Goal: Check status: Check status

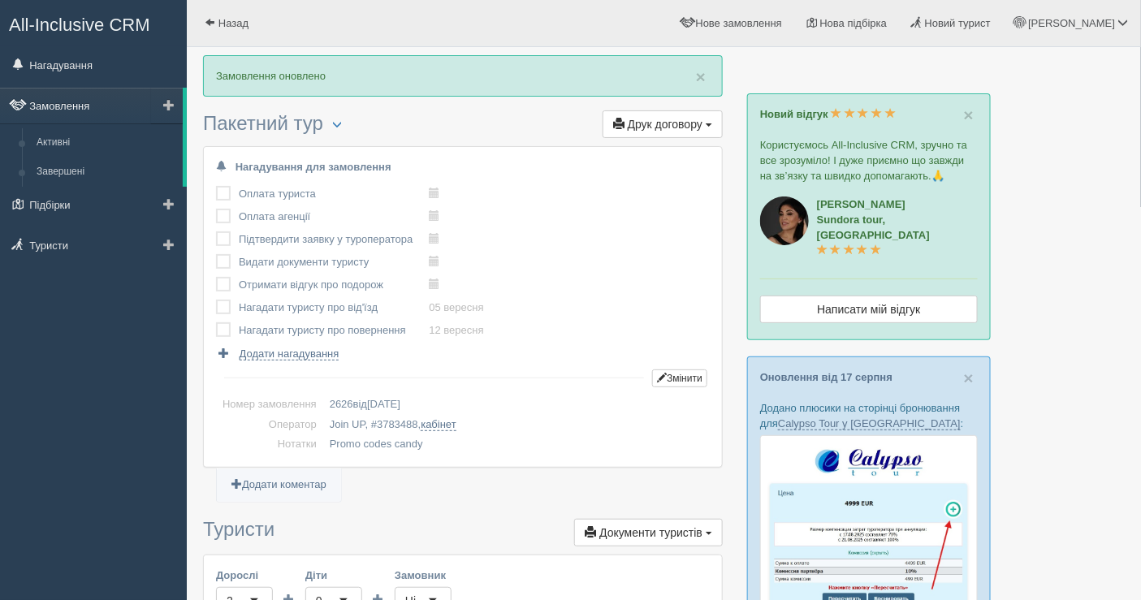
click at [109, 106] on link "Замовлення" at bounding box center [91, 106] width 183 height 36
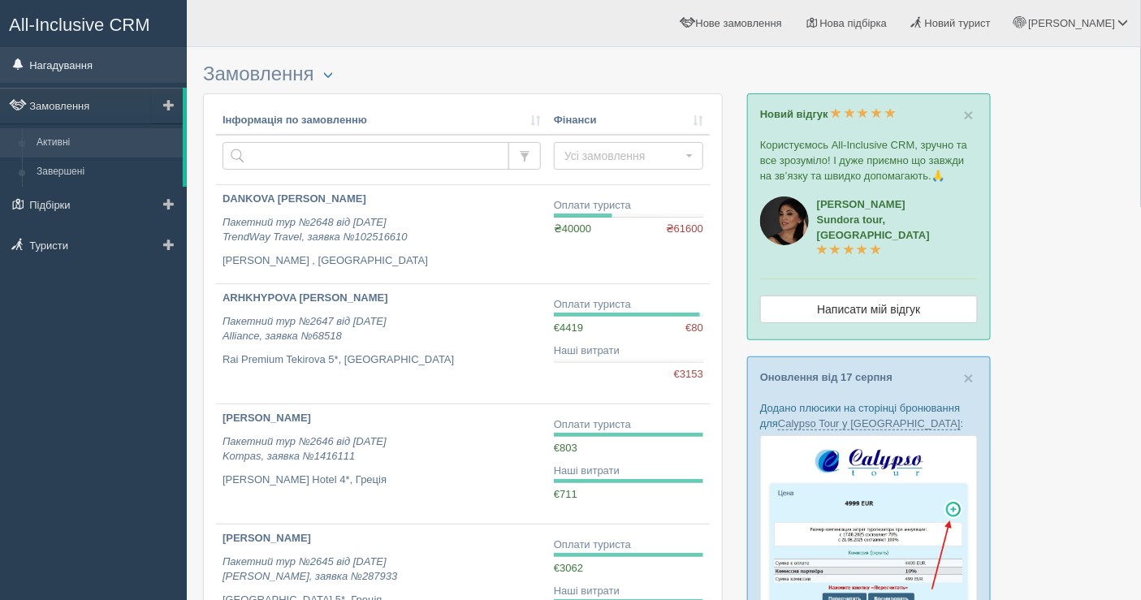
click at [97, 71] on link "Нагадування" at bounding box center [93, 65] width 187 height 36
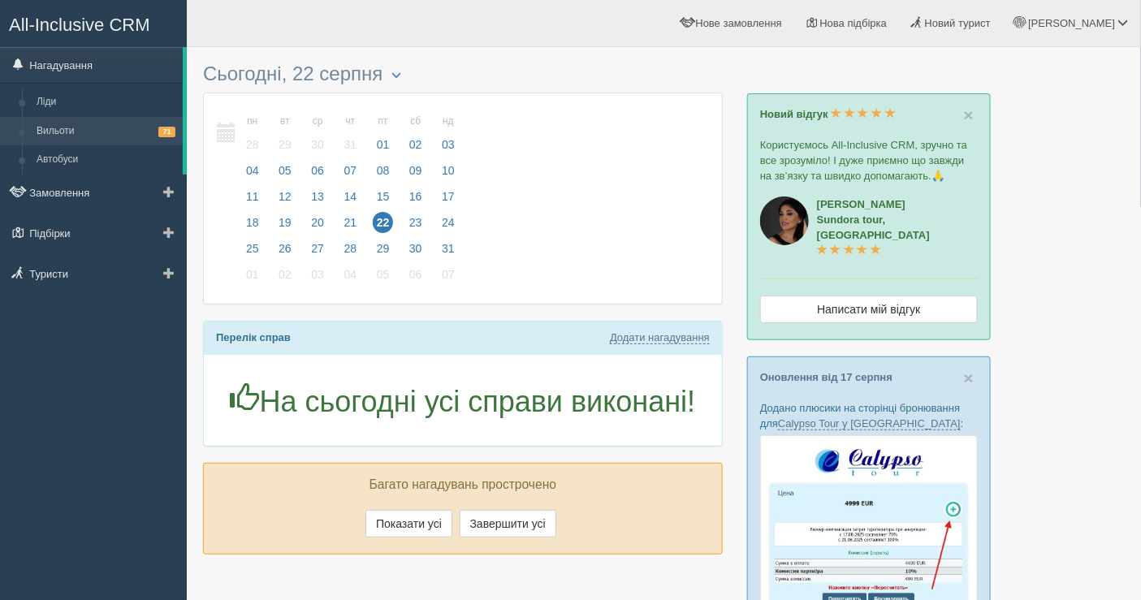
click at [101, 140] on link "Вильоти 71" at bounding box center [106, 131] width 154 height 29
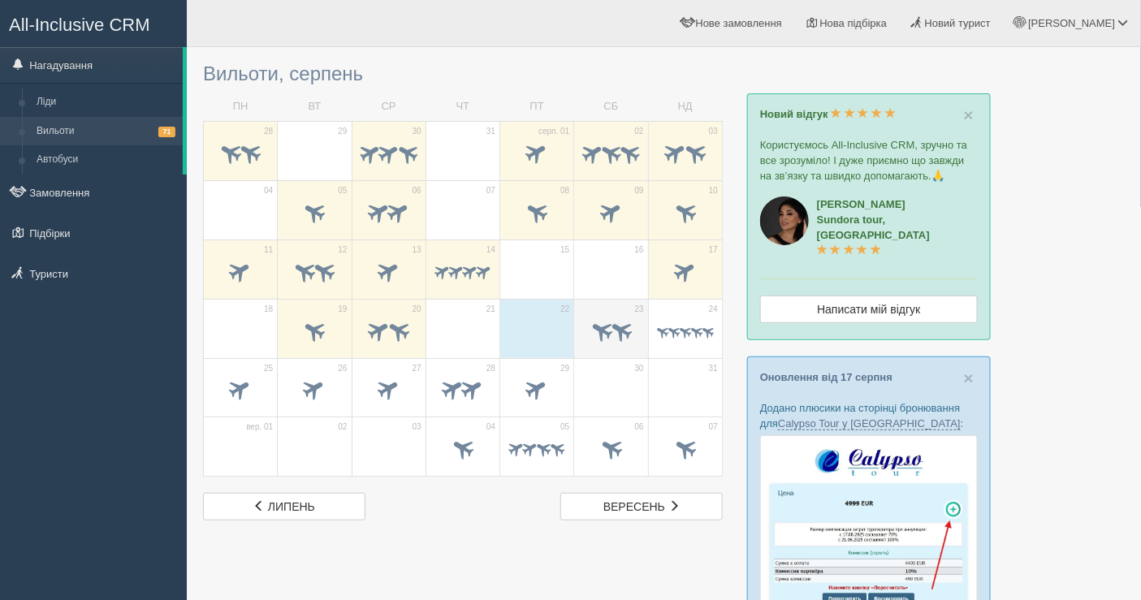
click at [608, 330] on span at bounding box center [621, 330] width 27 height 27
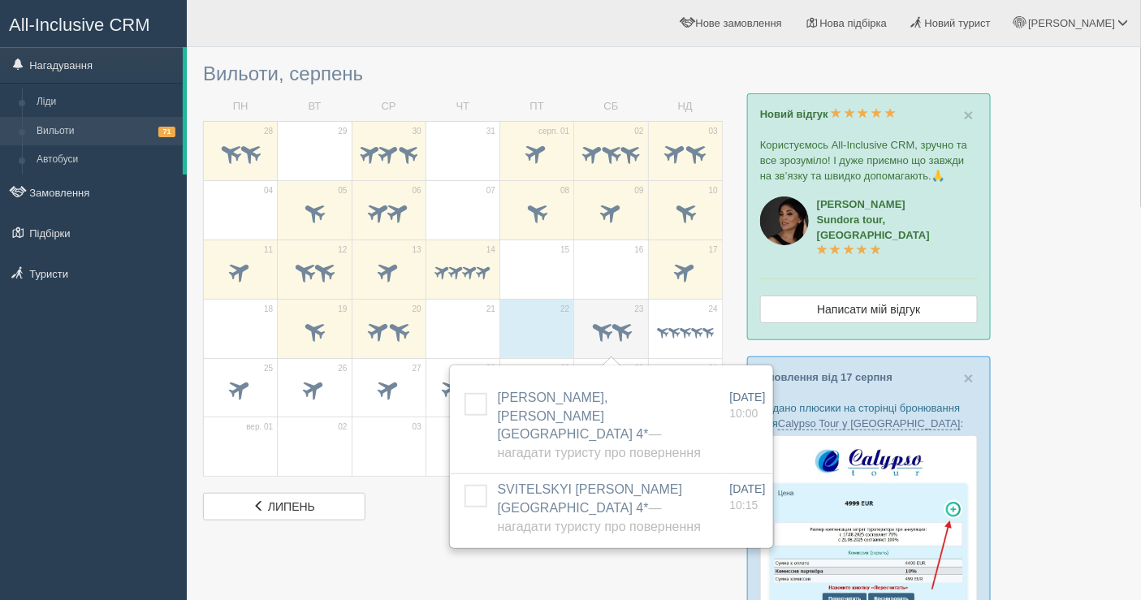
click at [612, 319] on span at bounding box center [621, 330] width 27 height 27
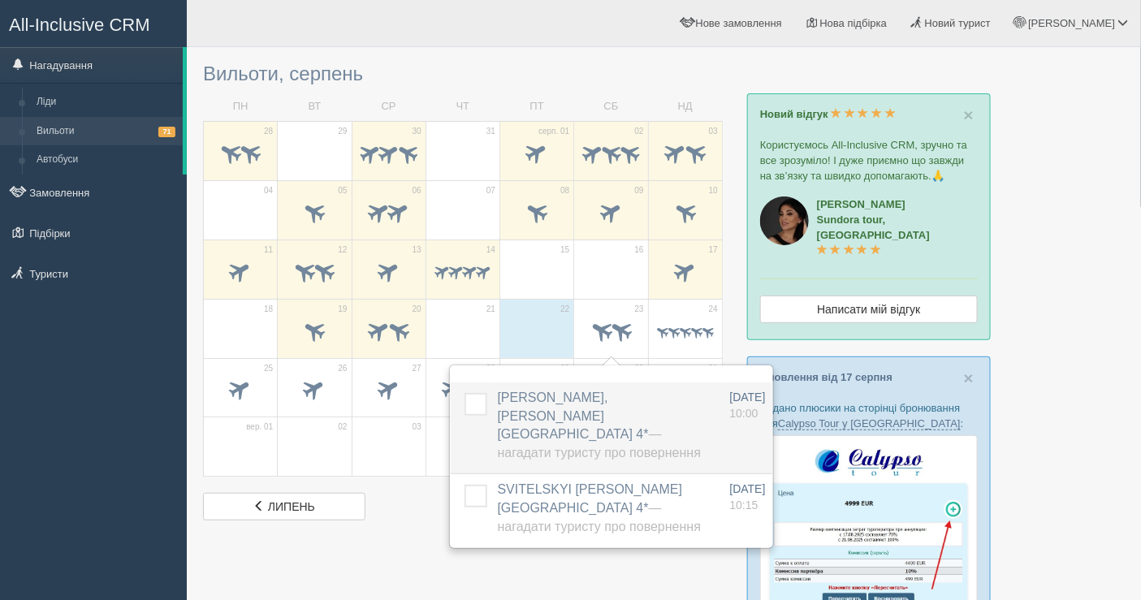
click at [622, 427] on span "— Нагадати туристу про повернення" at bounding box center [599, 443] width 203 height 32
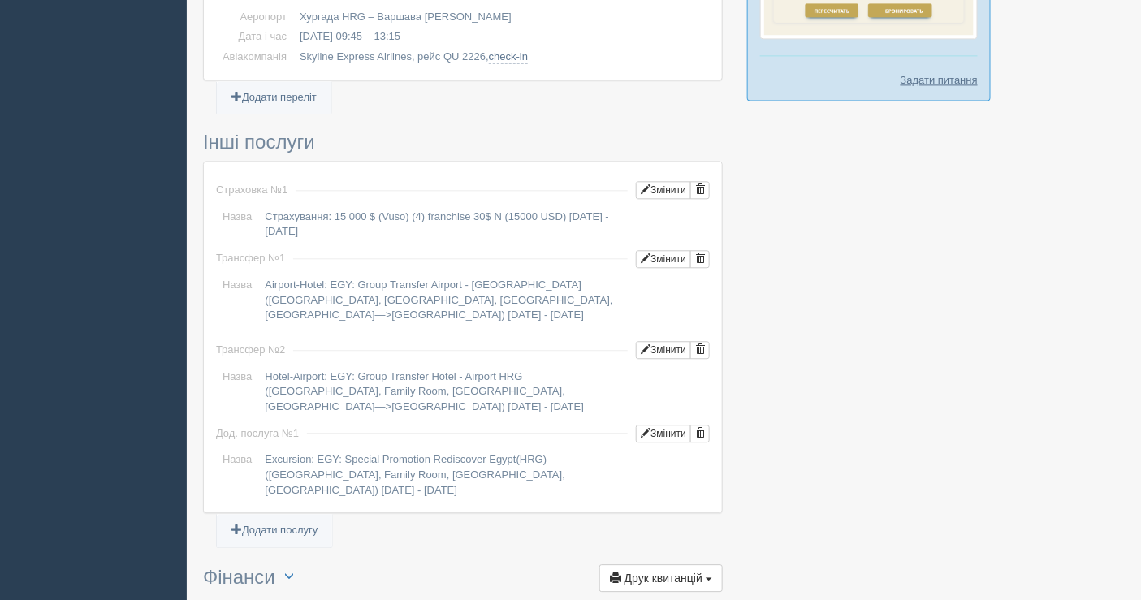
scroll to position [648, 0]
